Goal: Navigation & Orientation: Find specific page/section

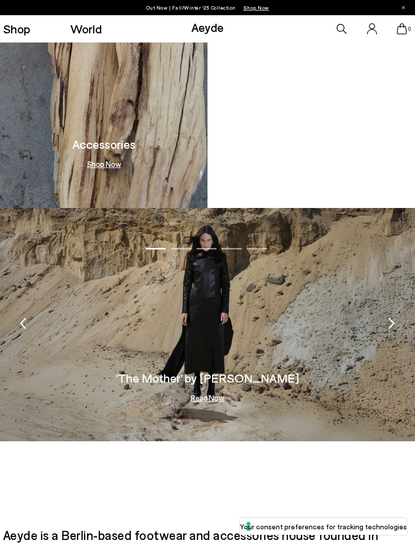
scroll to position [1567, 0]
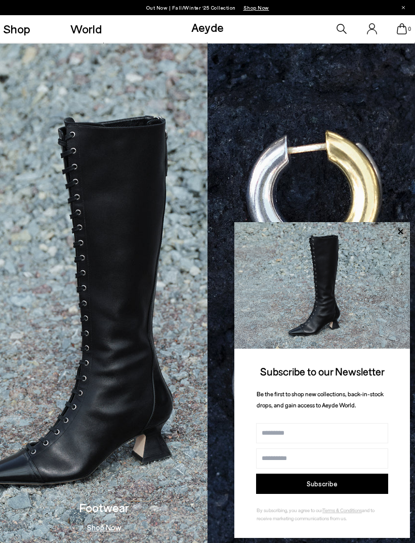
scroll to position [626, 0]
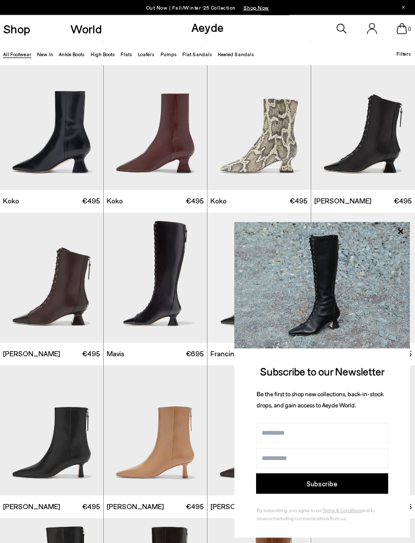
scroll to position [773, 0]
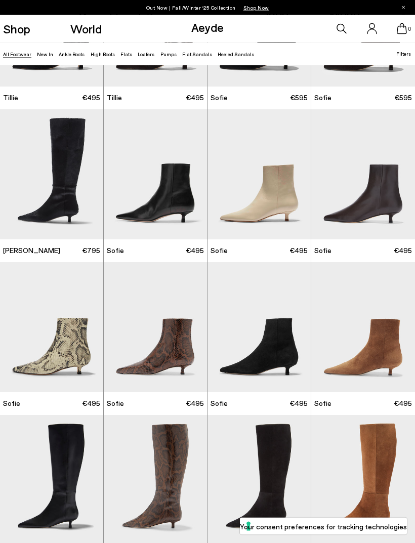
scroll to position [1791, 0]
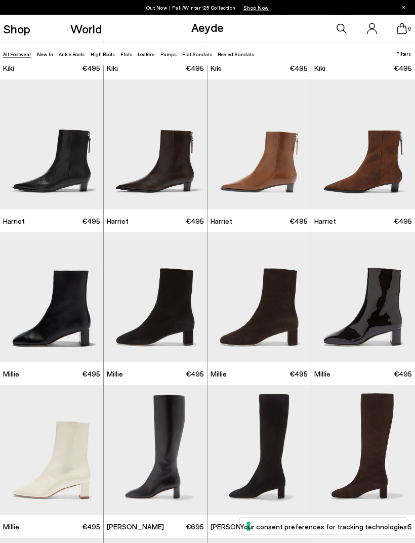
scroll to position [2432, 0]
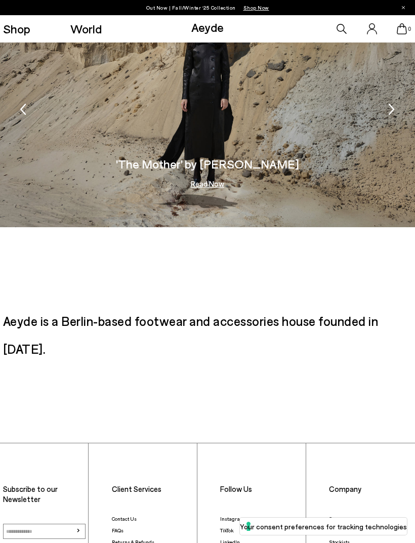
scroll to position [1880, 0]
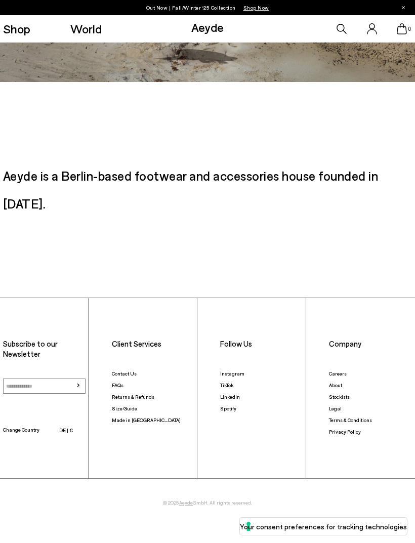
click at [237, 394] on link "LinkedIn" at bounding box center [230, 397] width 20 height 6
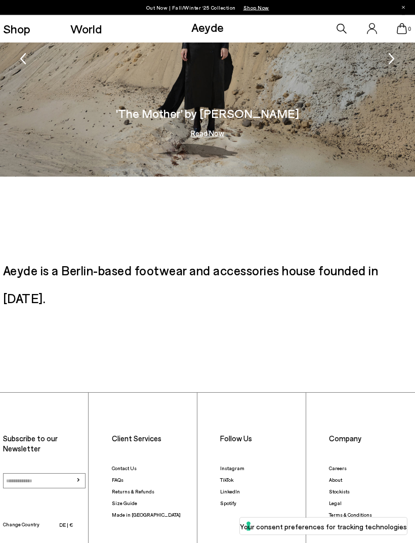
scroll to position [1786, 0]
click at [341, 465] on link "Careers" at bounding box center [338, 468] width 18 height 6
